Goal: Task Accomplishment & Management: Complete application form

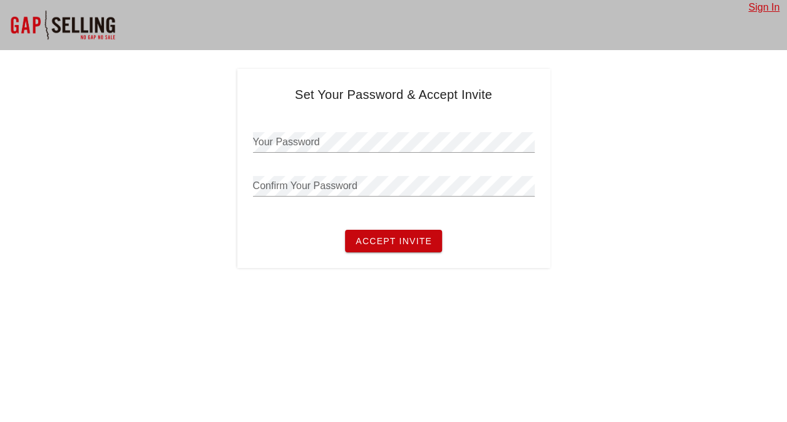
click at [757, 8] on link "Sign In" at bounding box center [763, 7] width 31 height 11
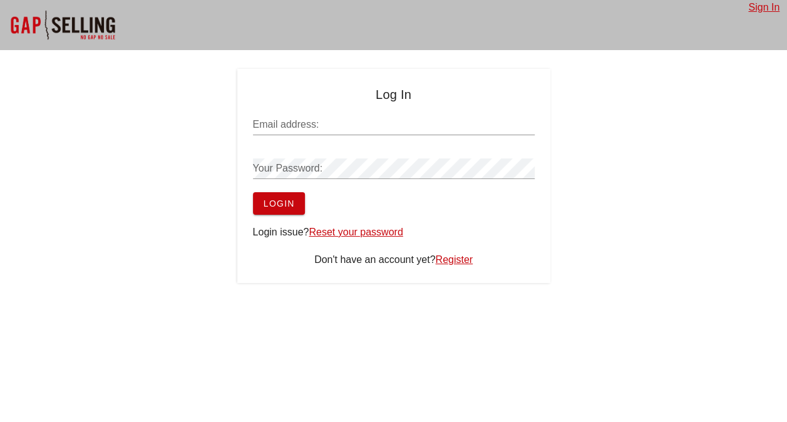
click at [453, 262] on link "Register" at bounding box center [454, 259] width 38 height 11
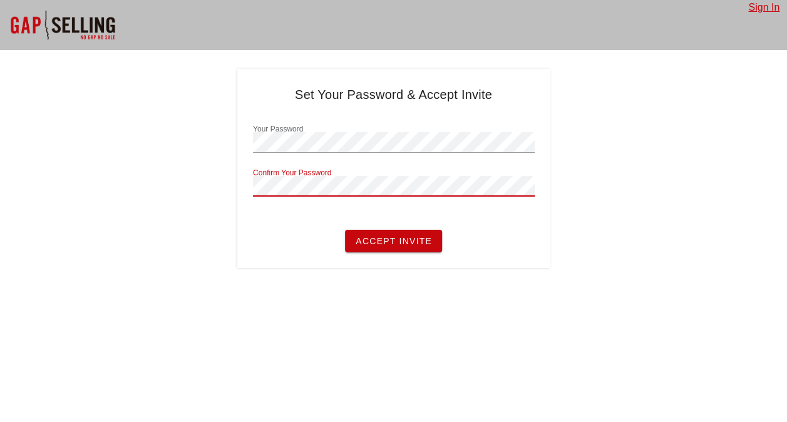
click at [386, 243] on span "Accept Invite" at bounding box center [393, 241] width 77 height 10
click at [369, 243] on span "Accept Invite" at bounding box center [393, 241] width 77 height 10
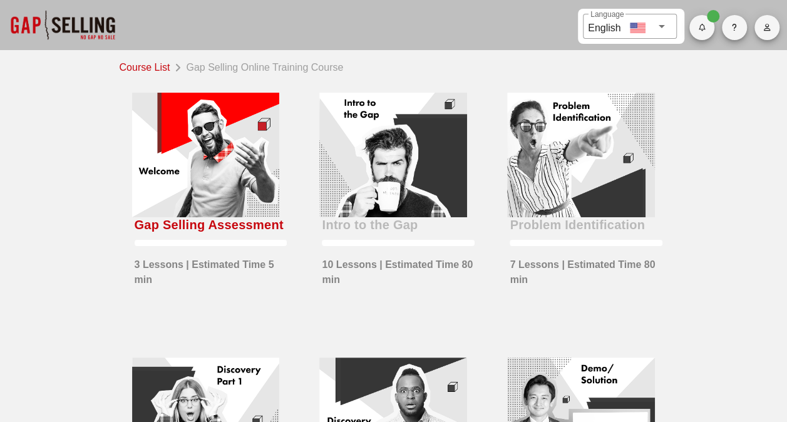
click at [532, 69] on div "Course List Gap Selling Online Training Course" at bounding box center [394, 67] width 548 height 18
